Goal: Information Seeking & Learning: Learn about a topic

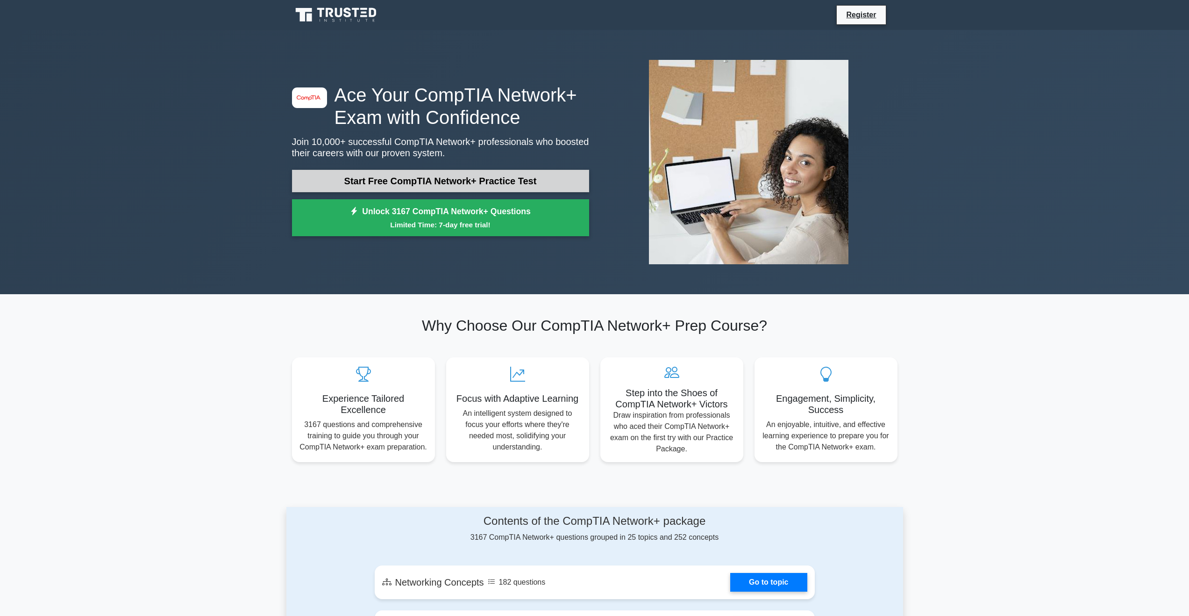
click at [440, 186] on link "Start Free CompTIA Network+ Practice Test" at bounding box center [440, 181] width 297 height 22
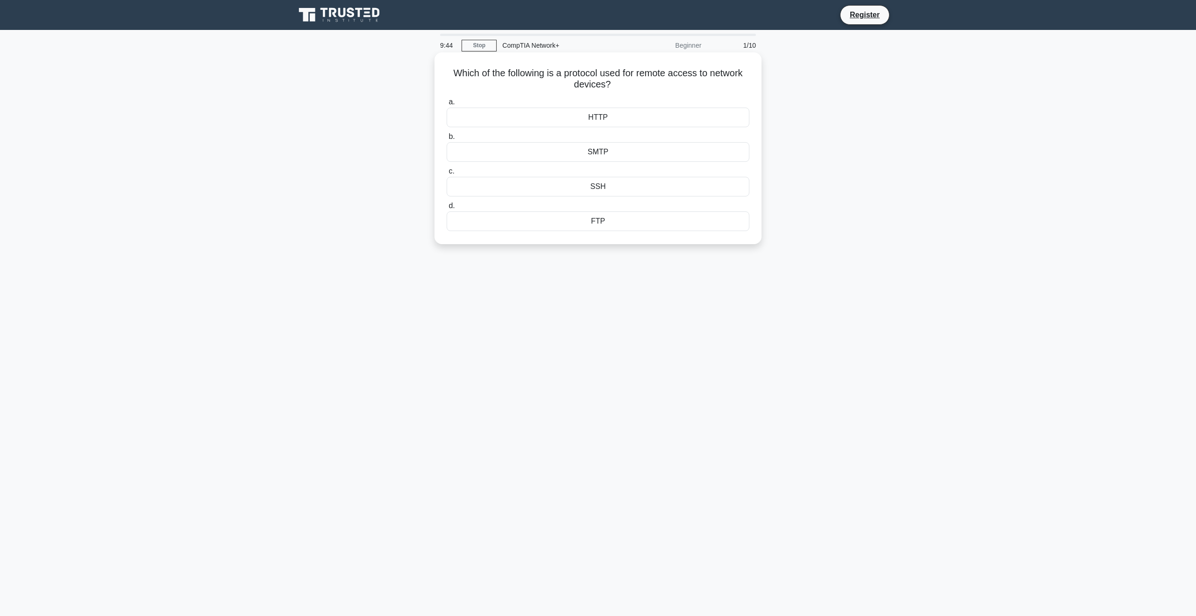
click at [597, 114] on div "HTTP" at bounding box center [598, 117] width 303 height 20
click at [447, 105] on input "a. HTTP" at bounding box center [447, 102] width 0 height 6
click at [598, 189] on div "Deep packet inspection" at bounding box center [598, 187] width 303 height 20
click at [447, 174] on input "c. Deep packet inspection" at bounding box center [447, 171] width 0 height 6
click at [592, 116] on div "Ring Topology" at bounding box center [598, 106] width 303 height 20
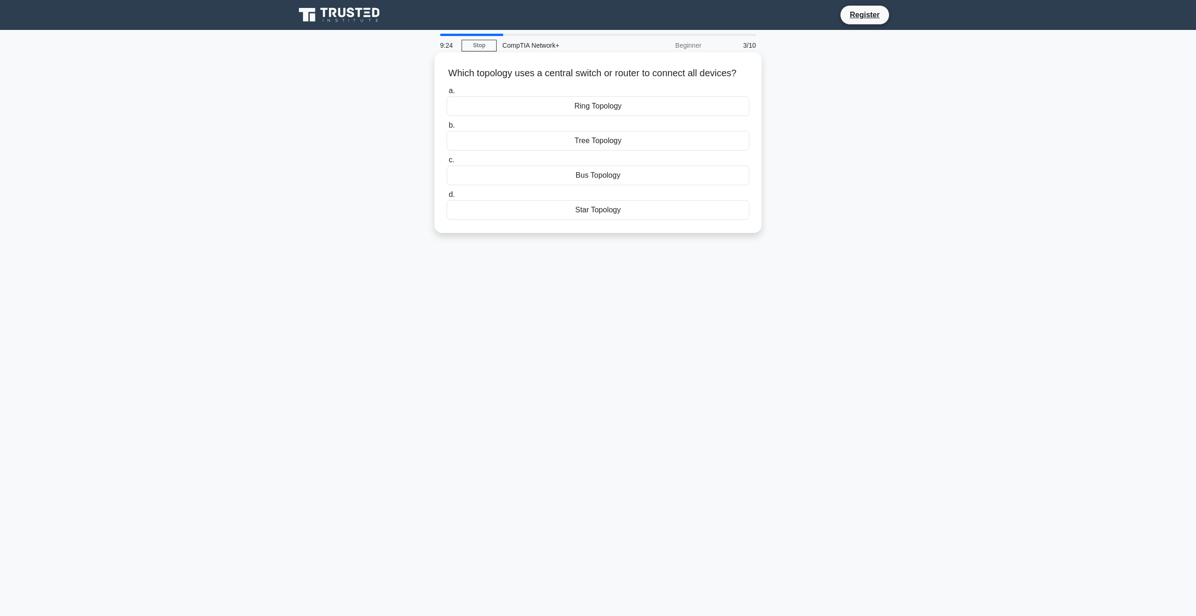
click at [447, 94] on input "a. Ring Topology" at bounding box center [447, 91] width 0 height 6
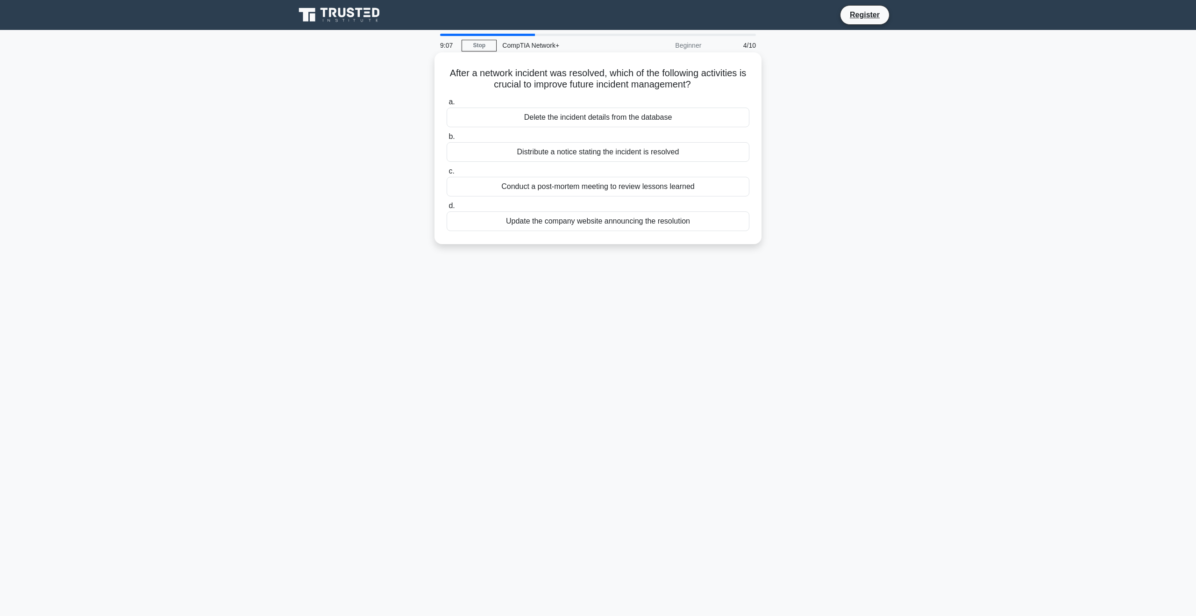
click at [590, 186] on div "Conduct a post-mortem meeting to review lessons learned" at bounding box center [598, 187] width 303 height 20
click at [447, 174] on input "c. Conduct a post-mortem meeting to review lessons learned" at bounding box center [447, 171] width 0 height 6
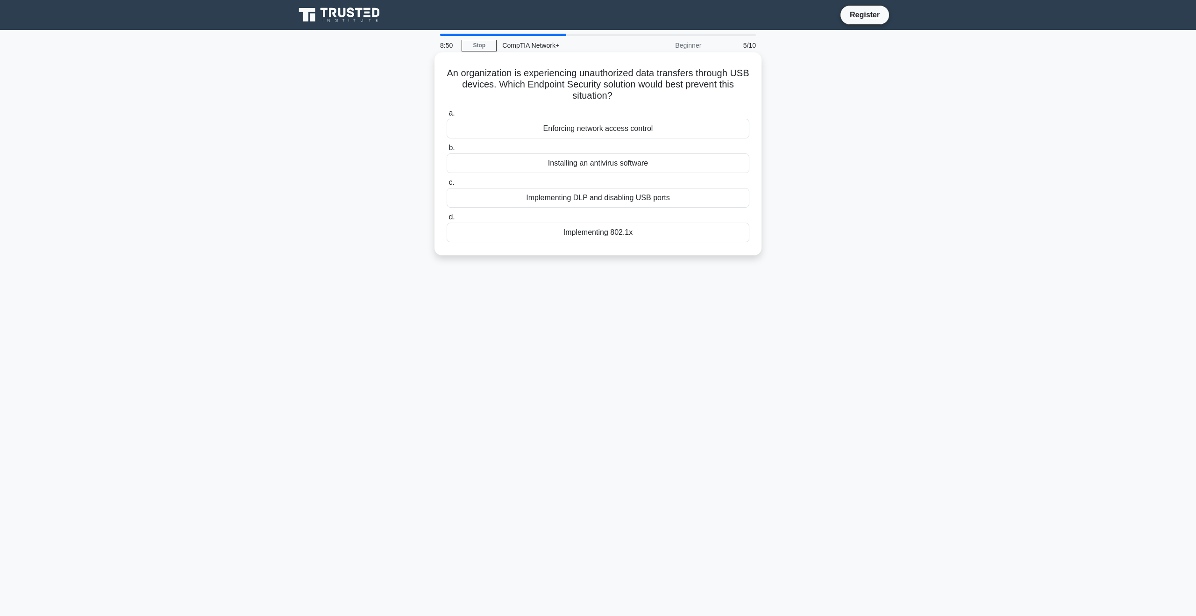
click at [589, 198] on div "Implementing DLP and disabling USB ports" at bounding box center [598, 198] width 303 height 20
click at [447, 186] on input "c. Implementing DLP and disabling USB ports" at bounding box center [447, 182] width 0 height 6
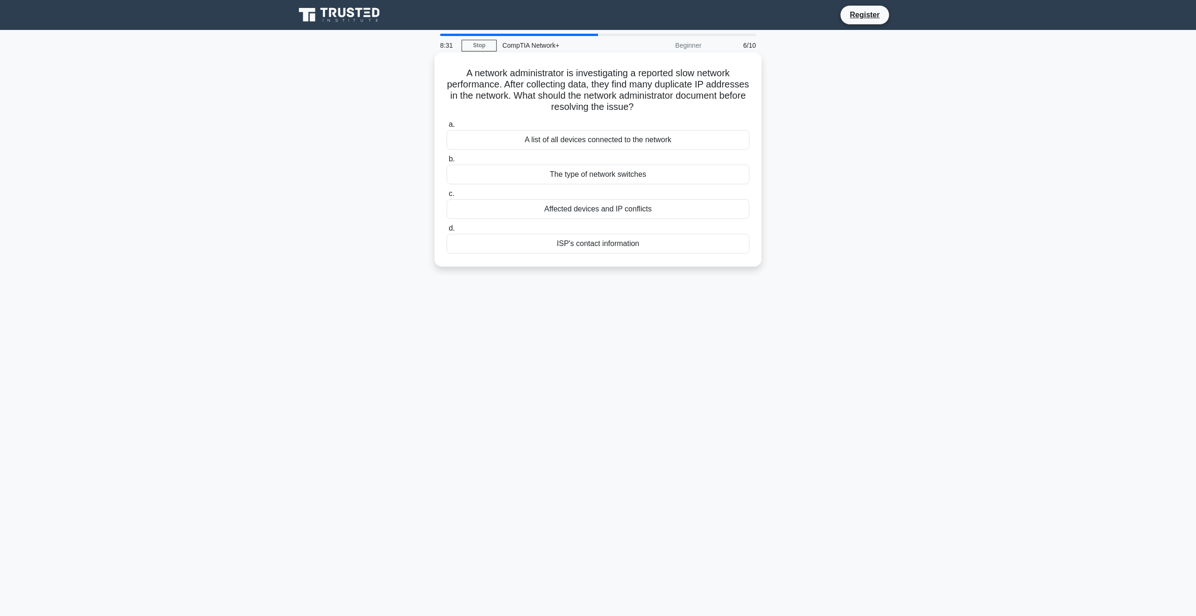
click at [595, 211] on div "Affected devices and IP conflicts" at bounding box center [598, 209] width 303 height 20
click at [447, 197] on input "c. Affected devices and IP conflicts" at bounding box center [447, 194] width 0 height 6
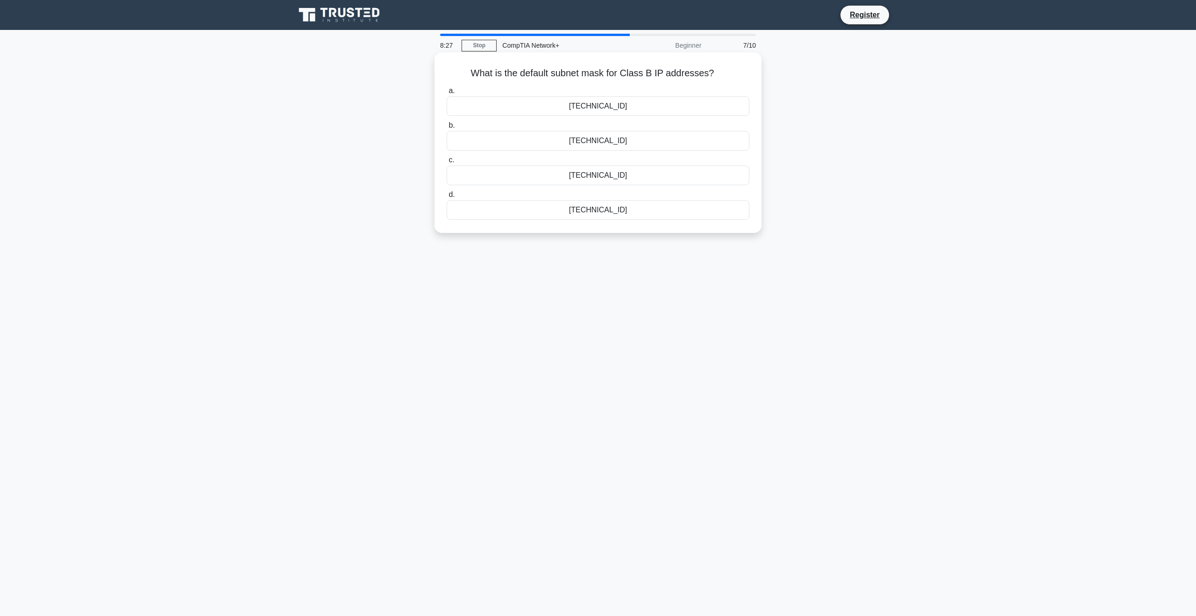
click at [589, 108] on div "255.255.0.0" at bounding box center [598, 106] width 303 height 20
click at [447, 94] on input "a. 255.255.0.0" at bounding box center [447, 91] width 0 height 6
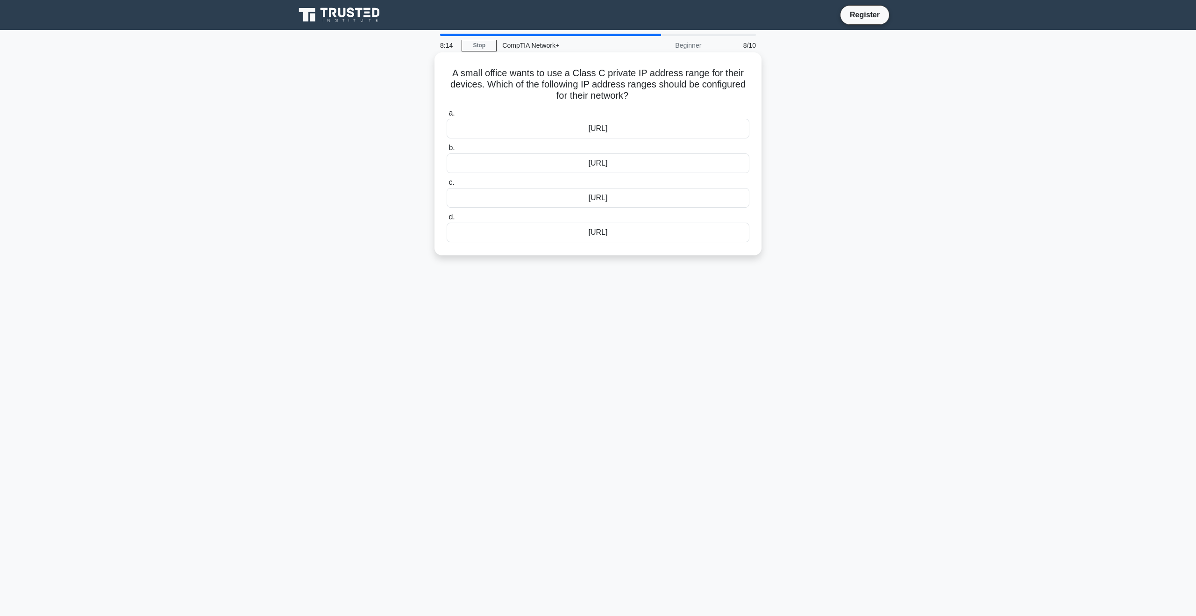
click at [606, 166] on div "192.168.0.0/16" at bounding box center [598, 163] width 303 height 20
click at [447, 151] on input "b. 192.168.0.0/16" at bounding box center [447, 148] width 0 height 6
click at [597, 197] on div "Patch management policy" at bounding box center [598, 198] width 303 height 20
click at [447, 186] on input "c. Patch management policy" at bounding box center [447, 182] width 0 height 6
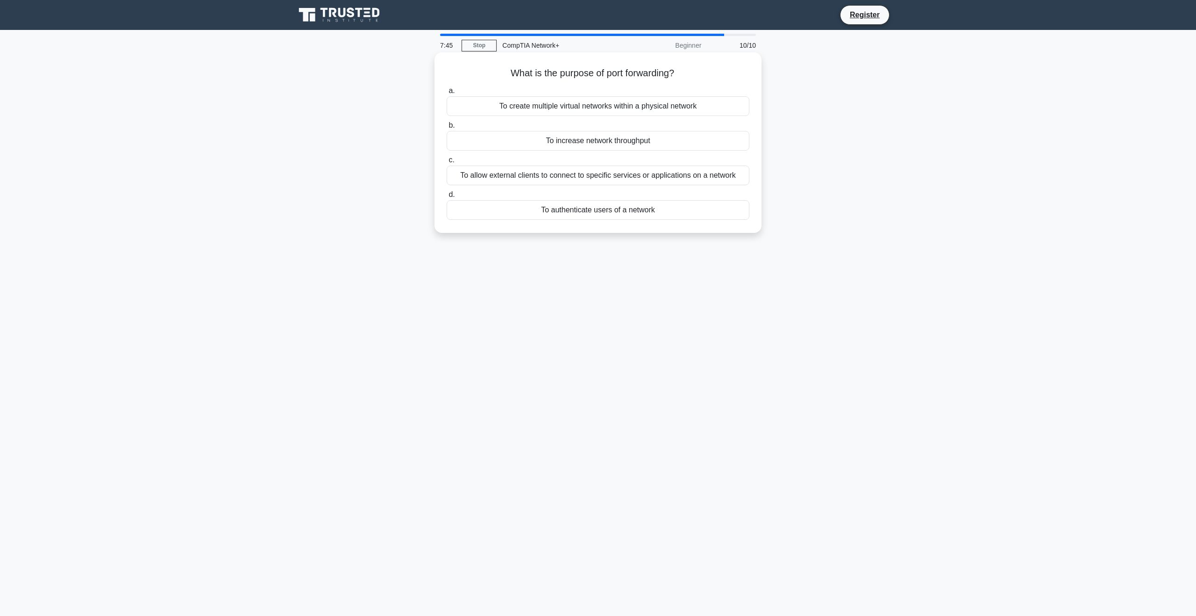
click at [591, 177] on div "To allow external clients to connect to specific services or applications on a …" at bounding box center [598, 175] width 303 height 20
click at [447, 163] on input "c. To allow external clients to connect to specific services or applications on…" at bounding box center [447, 160] width 0 height 6
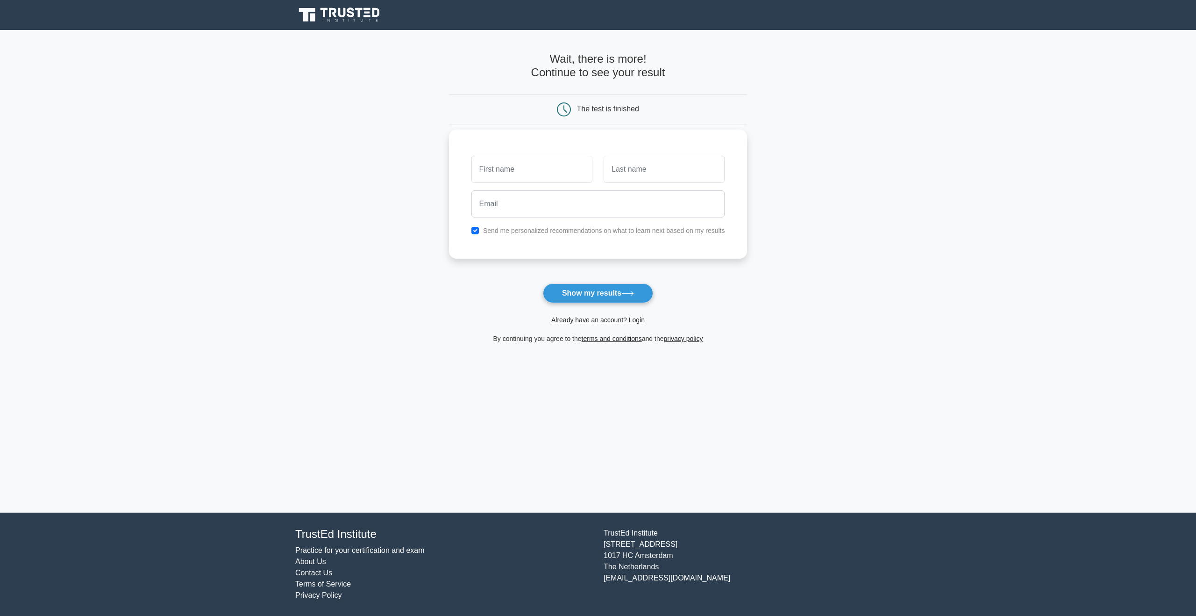
click at [547, 168] on input "text" at bounding box center [532, 169] width 121 height 27
type input "[PERSON_NAME]"
click at [640, 171] on input "text" at bounding box center [664, 169] width 121 height 27
click at [642, 165] on input "text" at bounding box center [664, 169] width 121 height 27
click at [644, 169] on input "text" at bounding box center [664, 169] width 121 height 27
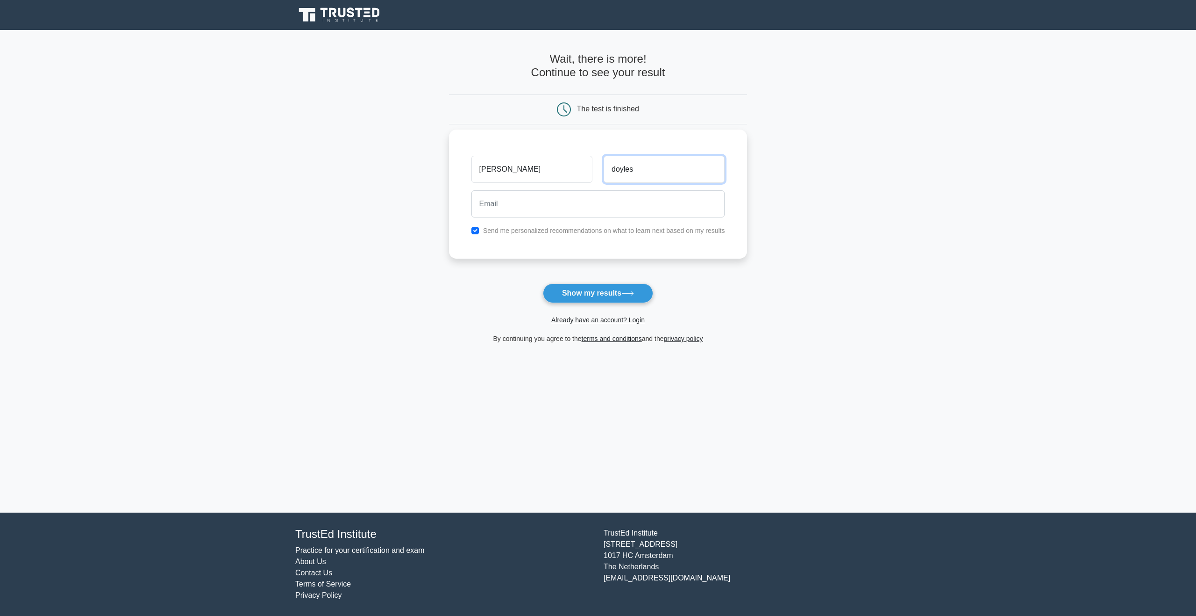
click at [543, 283] on button "Show my results" at bounding box center [598, 293] width 110 height 20
click at [639, 172] on input "doyles" at bounding box center [664, 169] width 121 height 27
type input "doyle"
click at [580, 200] on input "email" at bounding box center [599, 203] width 254 height 27
type input "[EMAIL_ADDRESS][DOMAIN_NAME]"
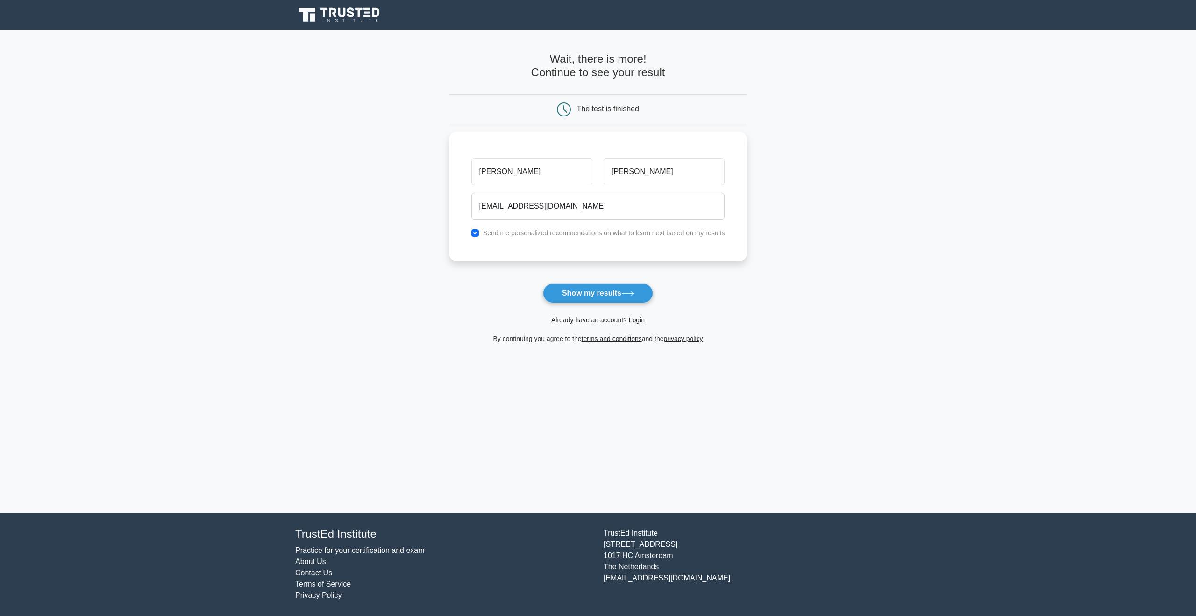
click at [382, 185] on main "Wait, there is more! Continue to see your result The test is finished Stephen d…" at bounding box center [598, 271] width 1196 height 482
click at [581, 287] on button "Show my results" at bounding box center [598, 293] width 110 height 20
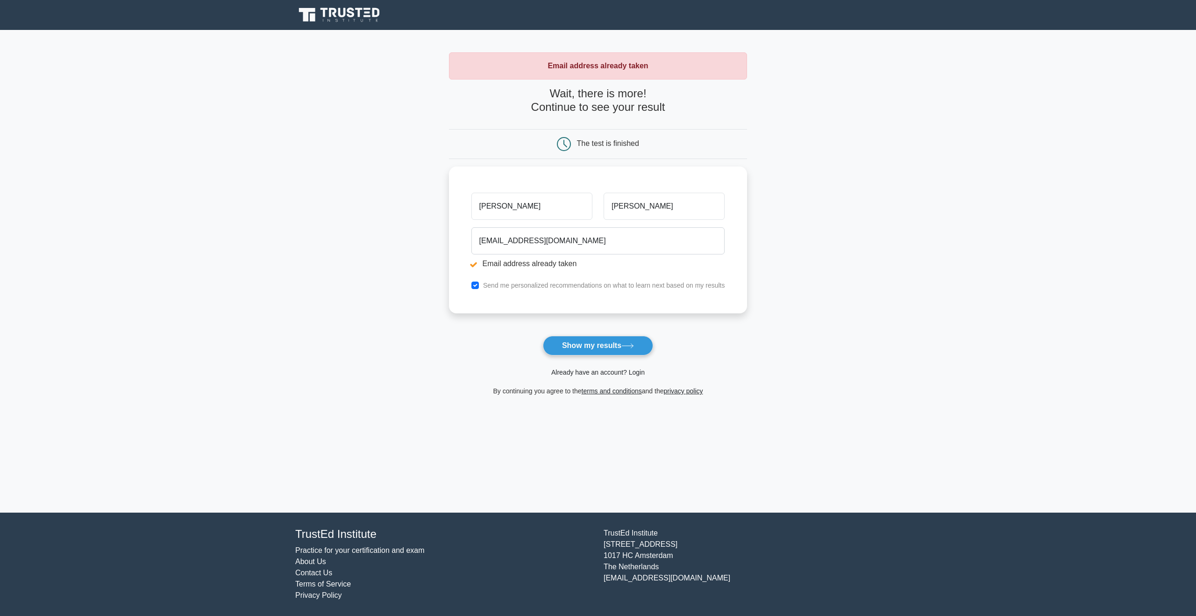
click at [594, 370] on link "Already have an account? Login" at bounding box center [597, 371] width 93 height 7
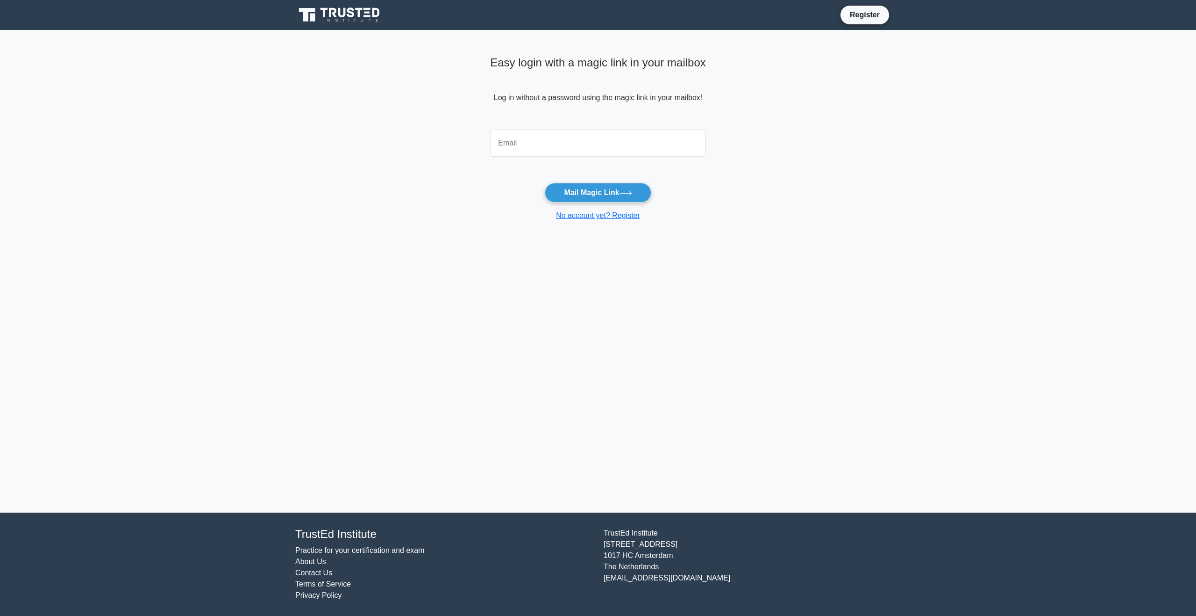
click at [543, 148] on input "email" at bounding box center [598, 142] width 216 height 27
type input "[EMAIL_ADDRESS][DOMAIN_NAME]"
click at [600, 188] on button "Mail Magic Link" at bounding box center [598, 193] width 106 height 20
